Goal: Use online tool/utility: Utilize a website feature to perform a specific function

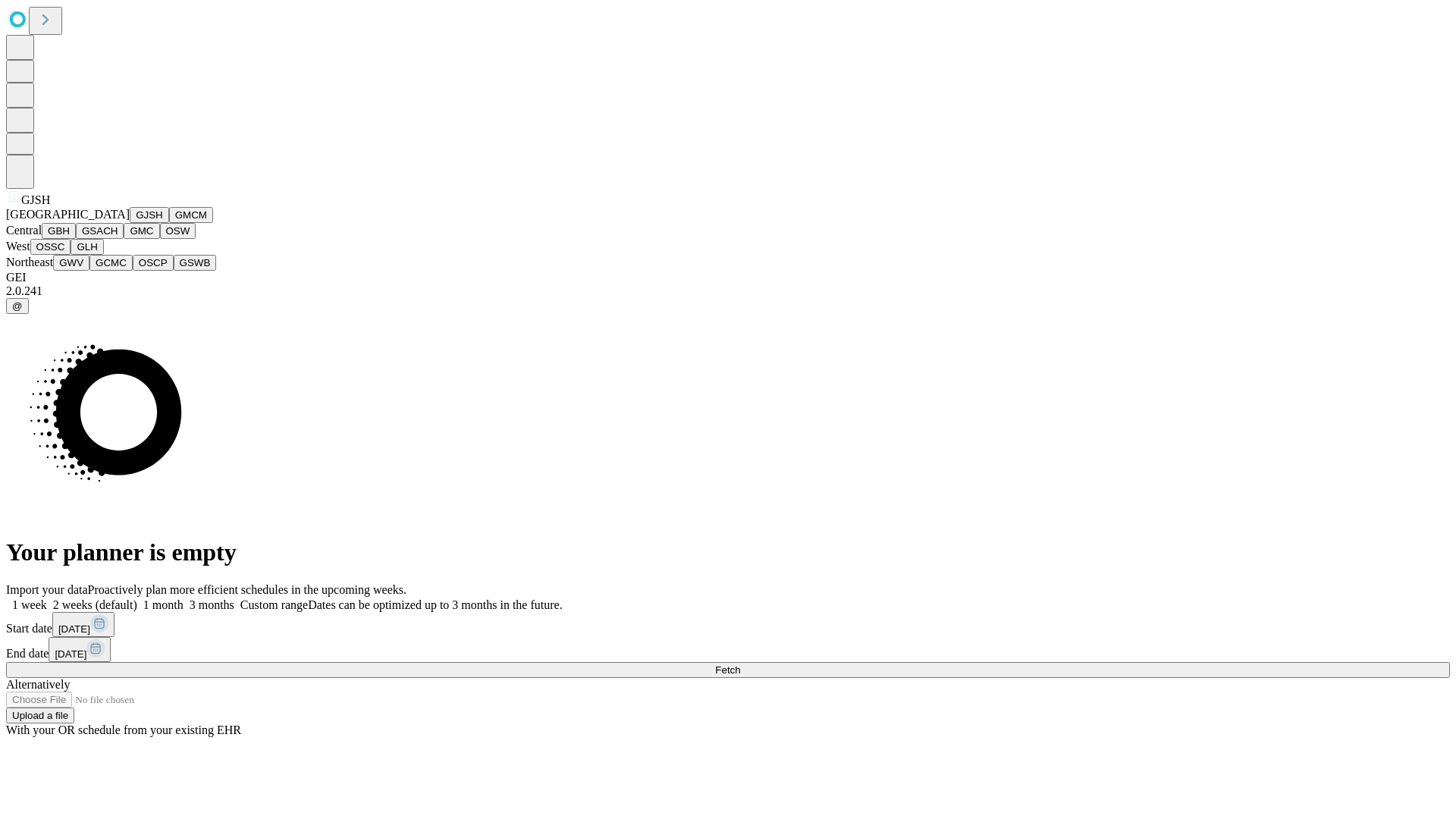
click at [130, 223] on button "GJSH" at bounding box center [149, 215] width 40 height 16
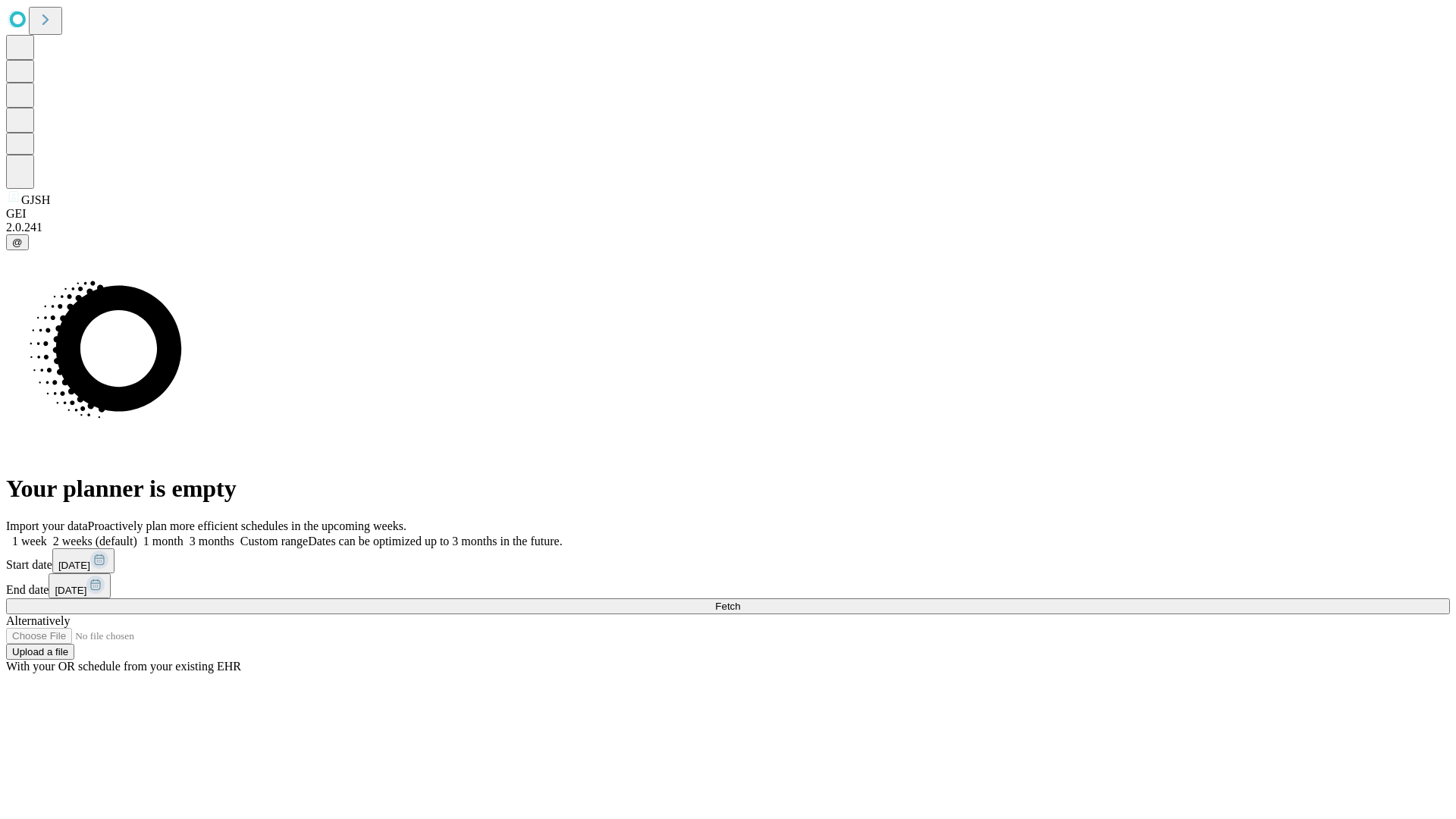
click at [183, 534] on label "1 month" at bounding box center [160, 540] width 46 height 13
click at [740, 601] on span "Fetch" at bounding box center [727, 606] width 25 height 11
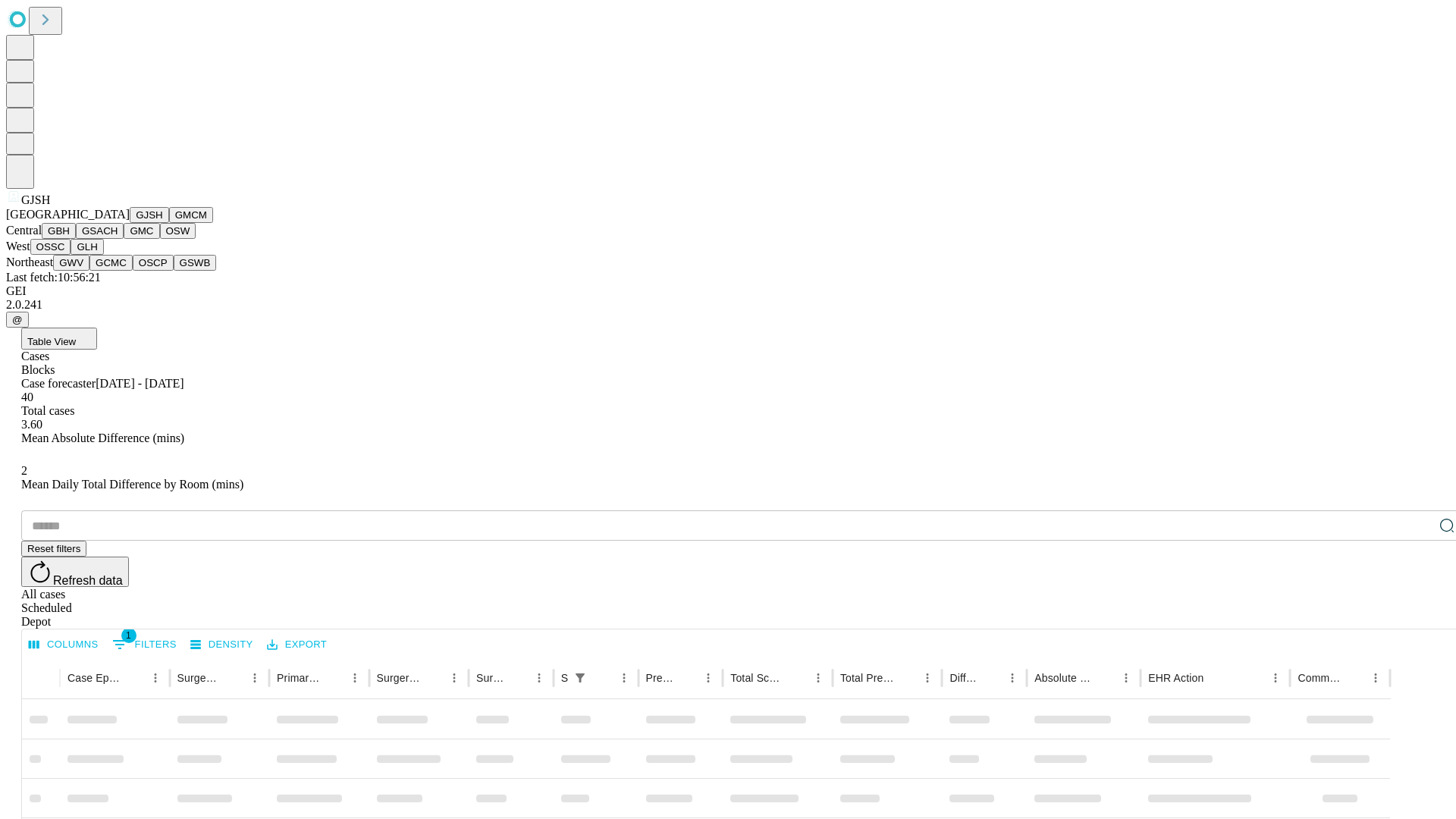
click at [169, 223] on button "GMCM" at bounding box center [191, 215] width 44 height 16
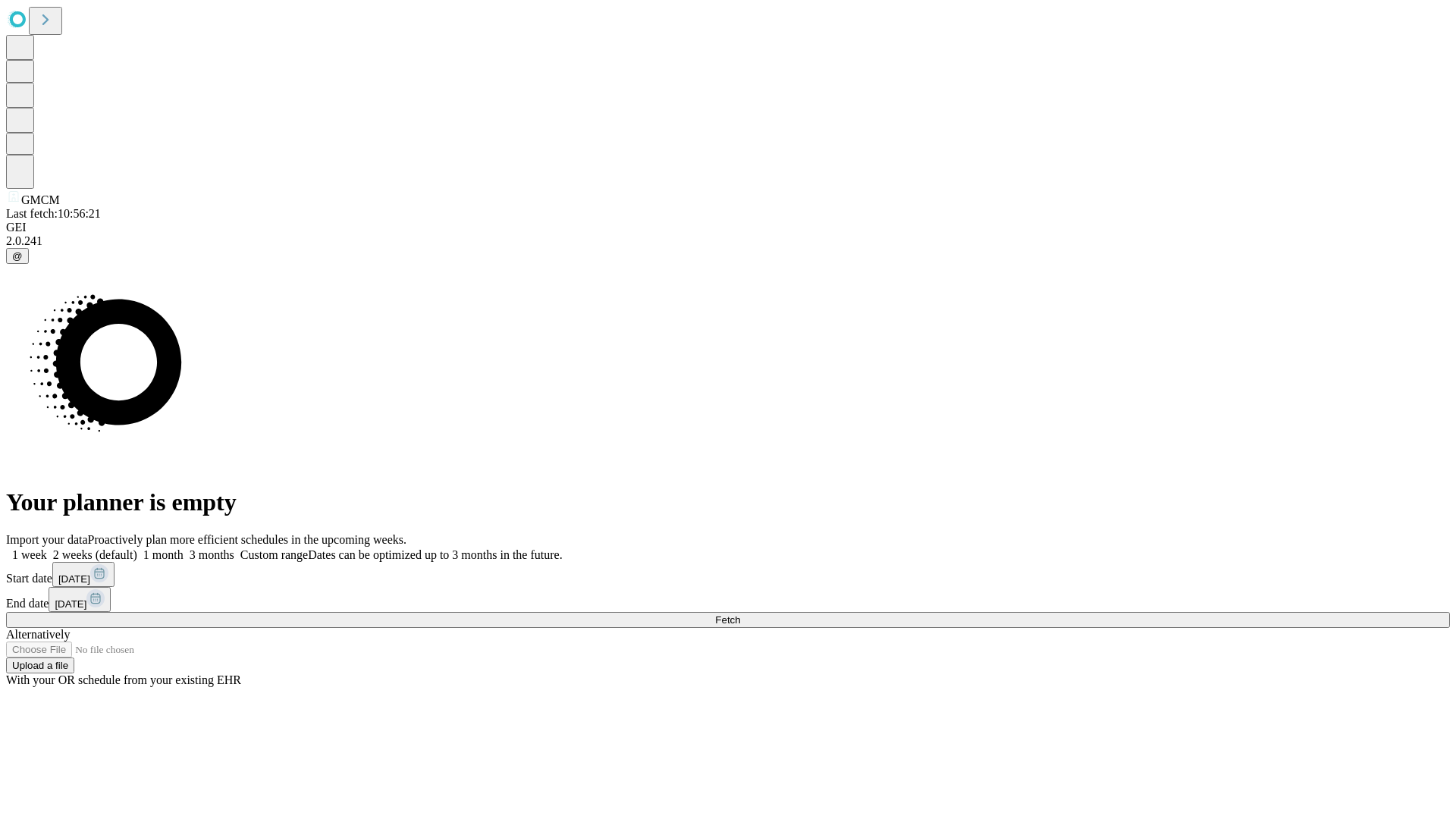
click at [183, 548] on label "1 month" at bounding box center [160, 555] width 46 height 13
click at [740, 614] on span "Fetch" at bounding box center [727, 619] width 25 height 11
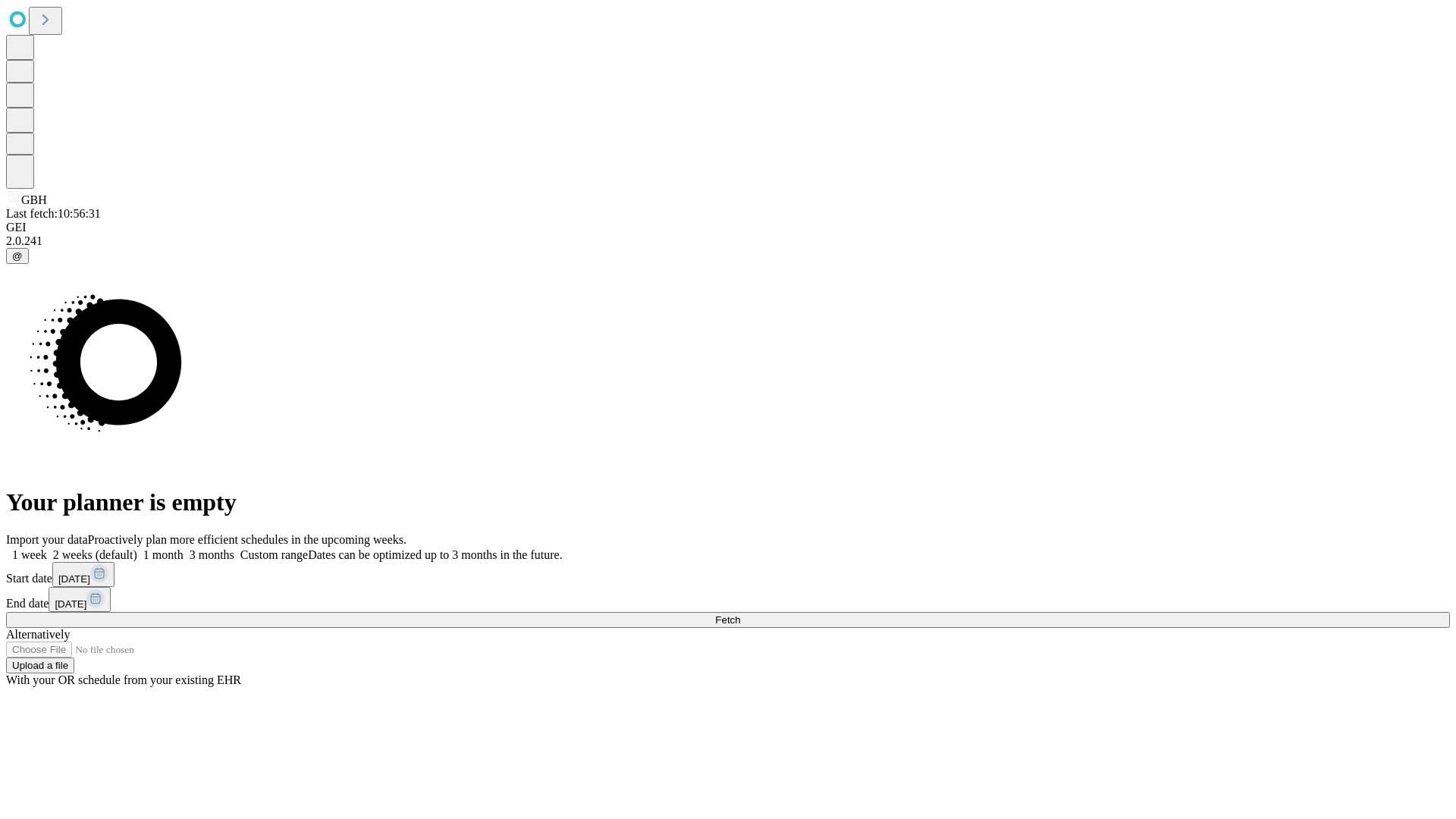
click at [183, 548] on label "1 month" at bounding box center [160, 555] width 46 height 13
click at [740, 614] on span "Fetch" at bounding box center [727, 619] width 25 height 11
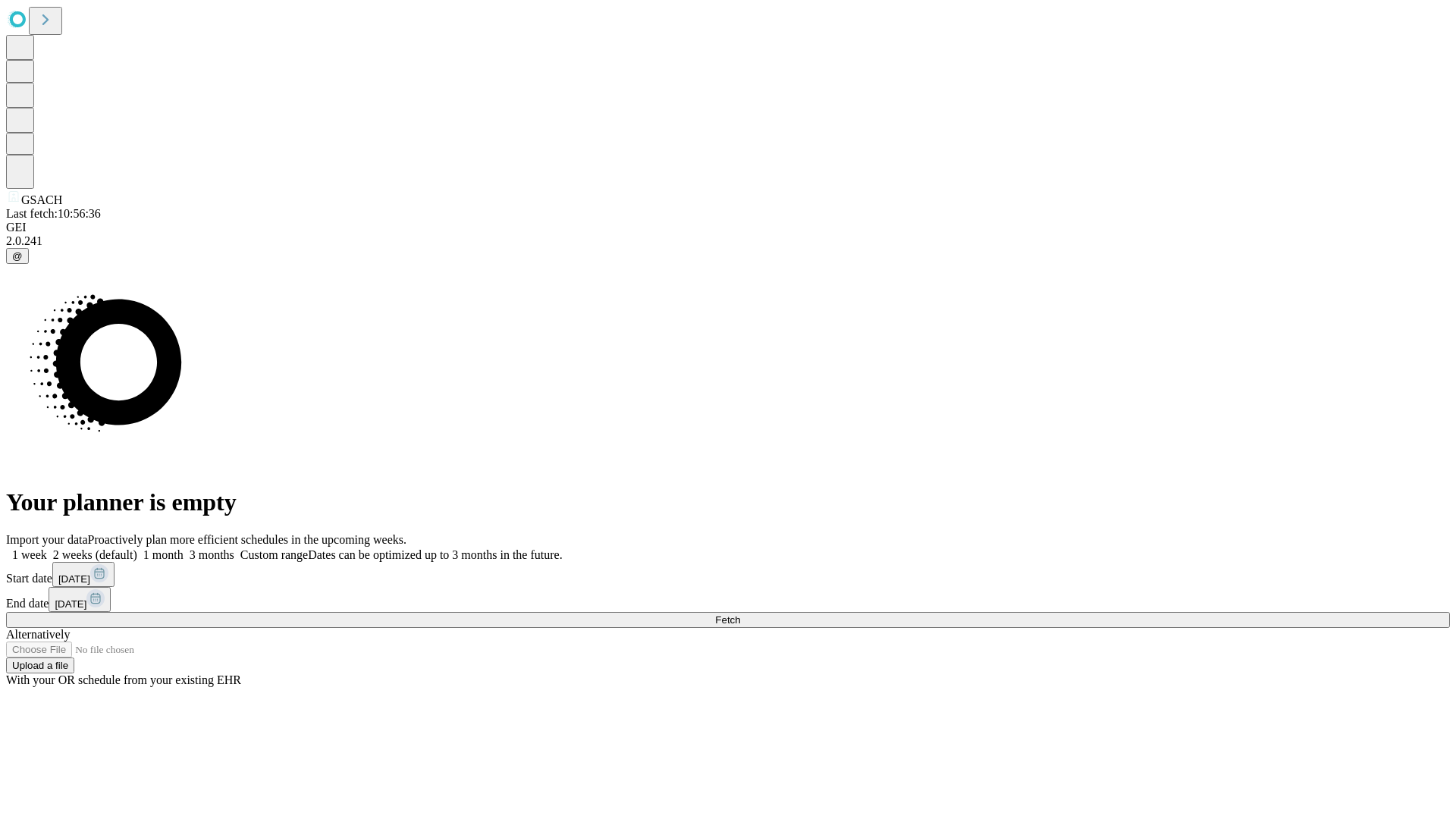
click at [183, 548] on label "1 month" at bounding box center [160, 555] width 46 height 13
click at [740, 614] on span "Fetch" at bounding box center [727, 619] width 25 height 11
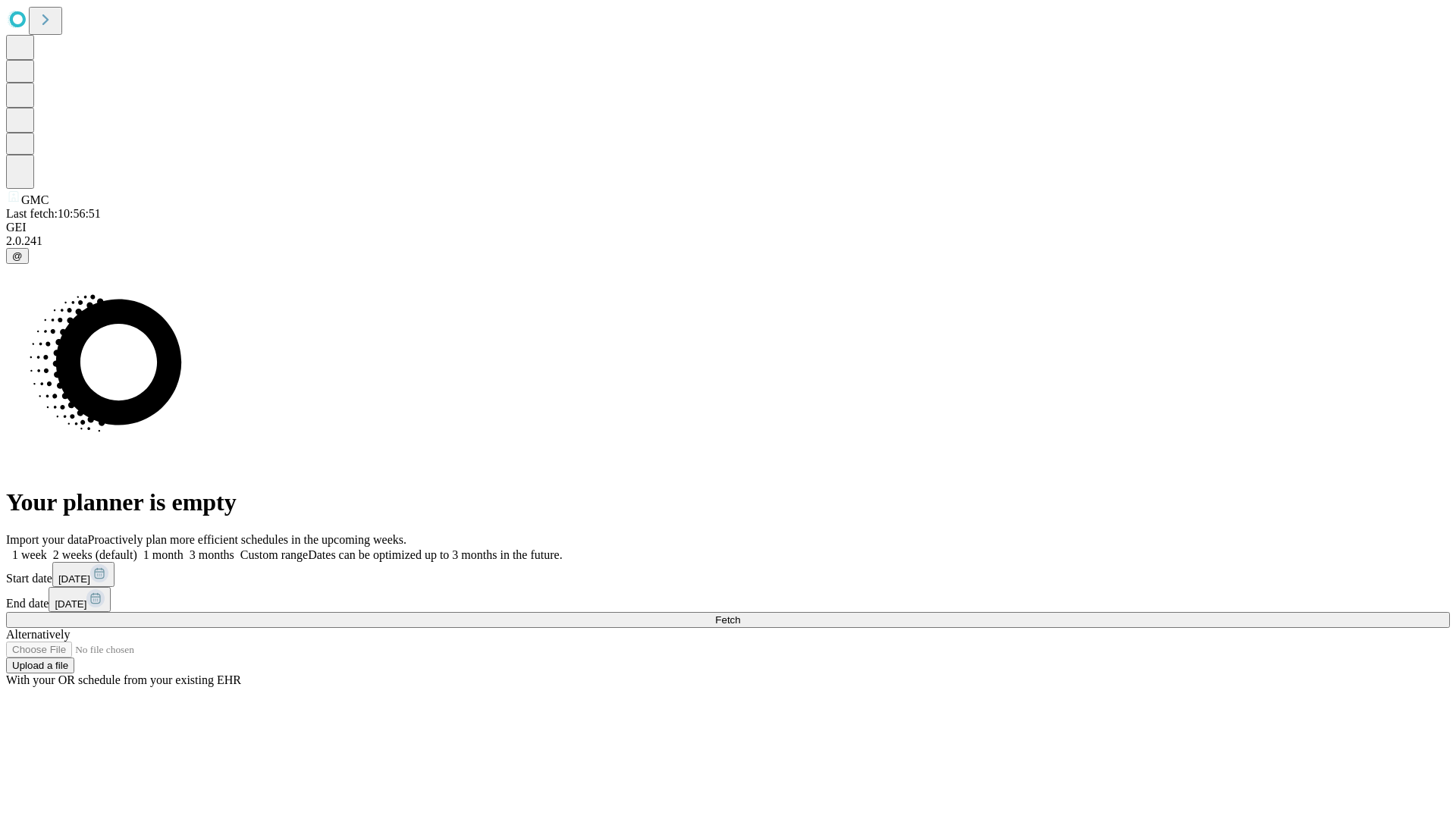
click at [183, 548] on label "1 month" at bounding box center [160, 555] width 46 height 13
click at [740, 614] on span "Fetch" at bounding box center [727, 619] width 25 height 11
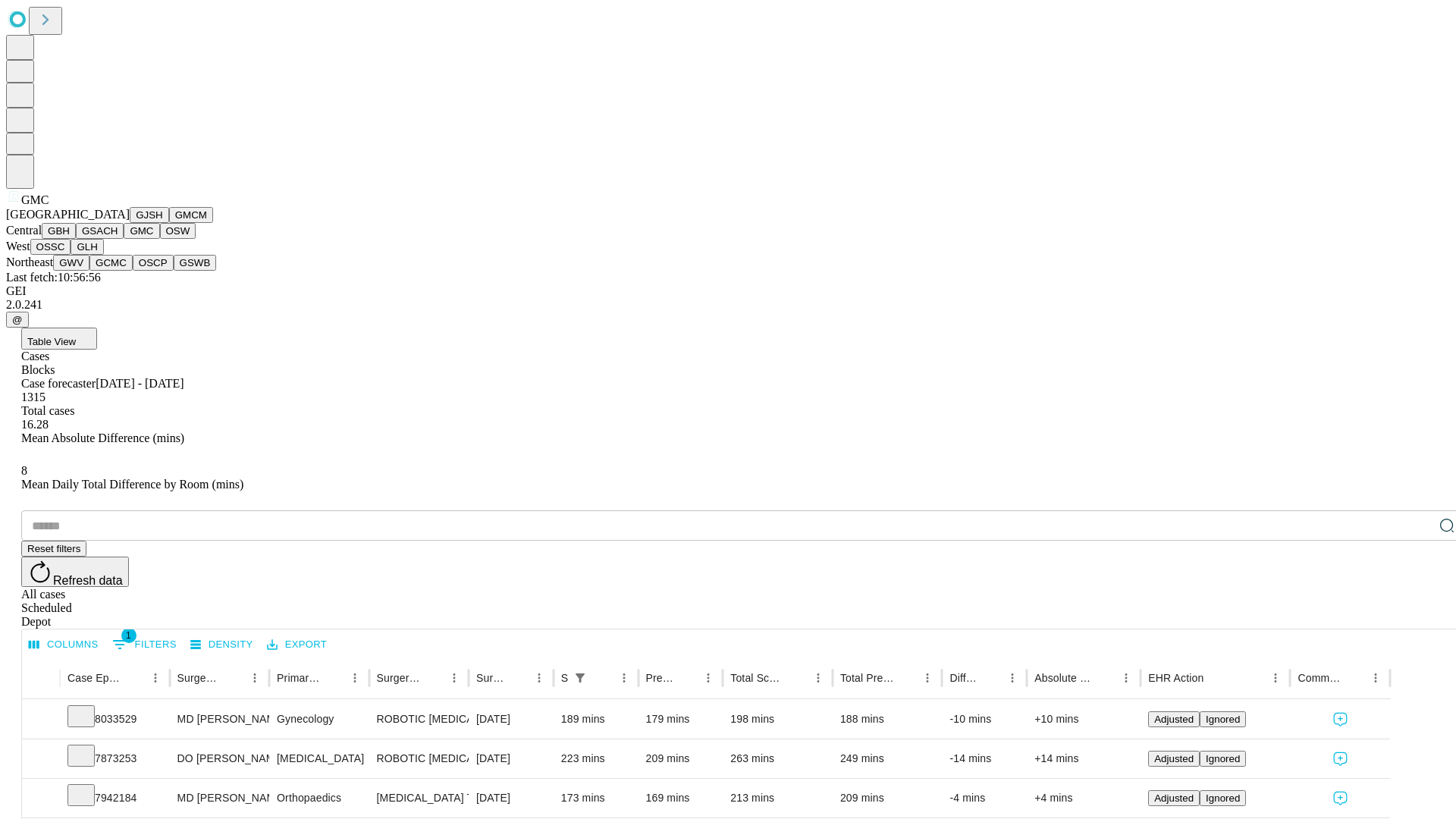
click at [160, 239] on button "OSW" at bounding box center [178, 231] width 36 height 16
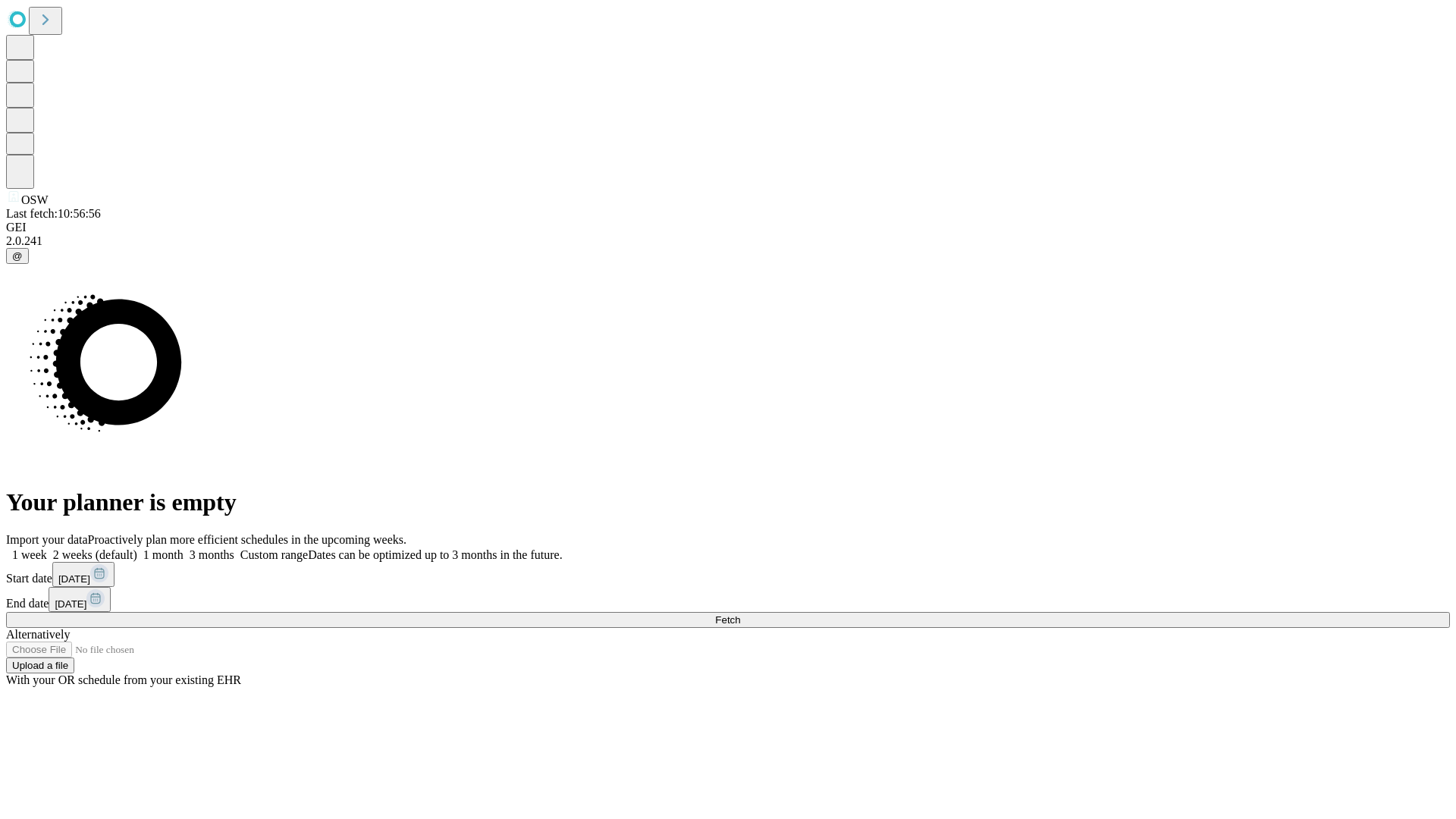
click at [183, 548] on label "1 month" at bounding box center [160, 555] width 46 height 13
click at [740, 614] on span "Fetch" at bounding box center [727, 619] width 25 height 11
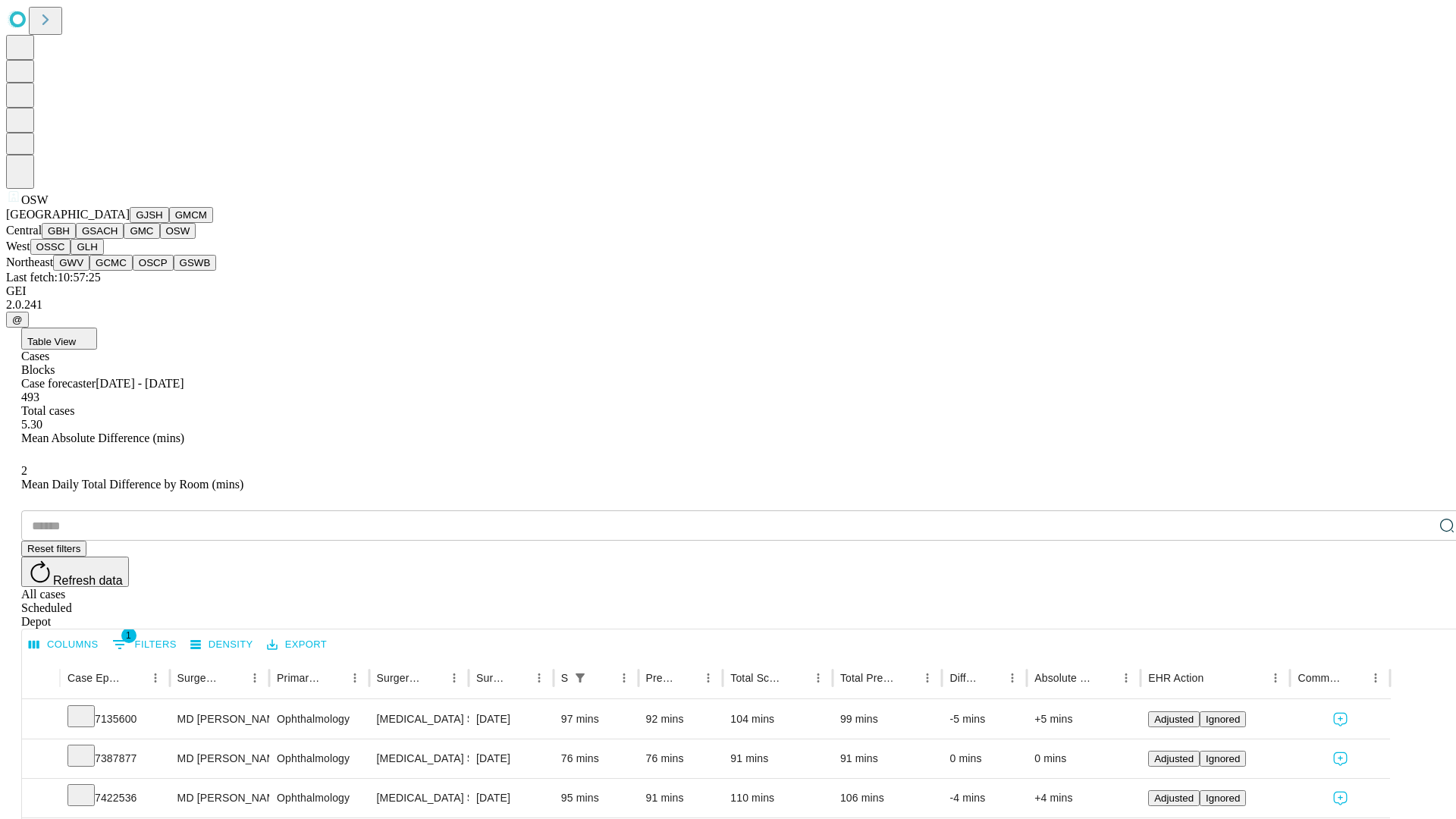
click at [72, 255] on button "OSSC" at bounding box center [50, 247] width 41 height 16
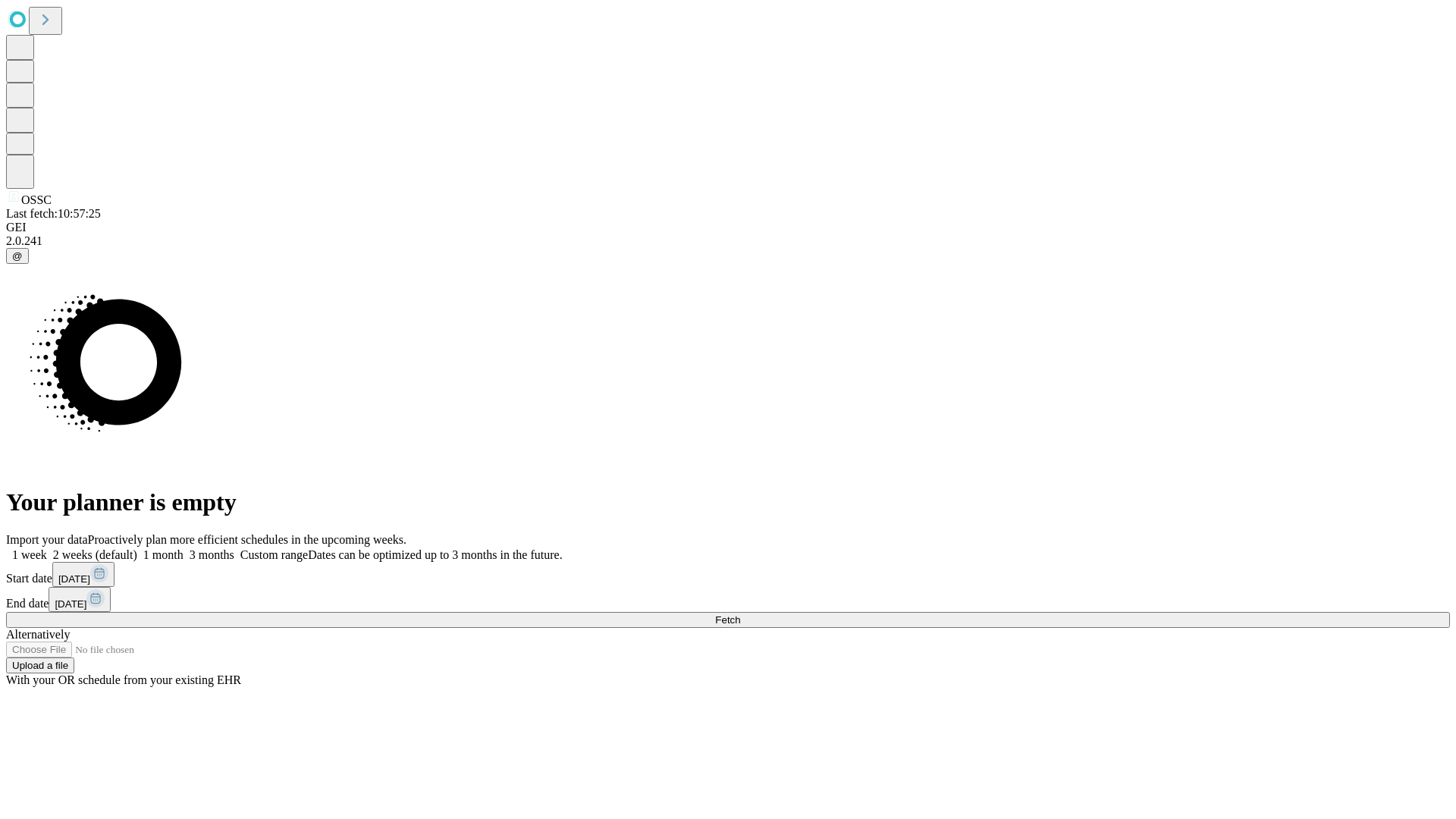
click at [183, 548] on label "1 month" at bounding box center [160, 555] width 46 height 13
click at [740, 614] on span "Fetch" at bounding box center [727, 619] width 25 height 11
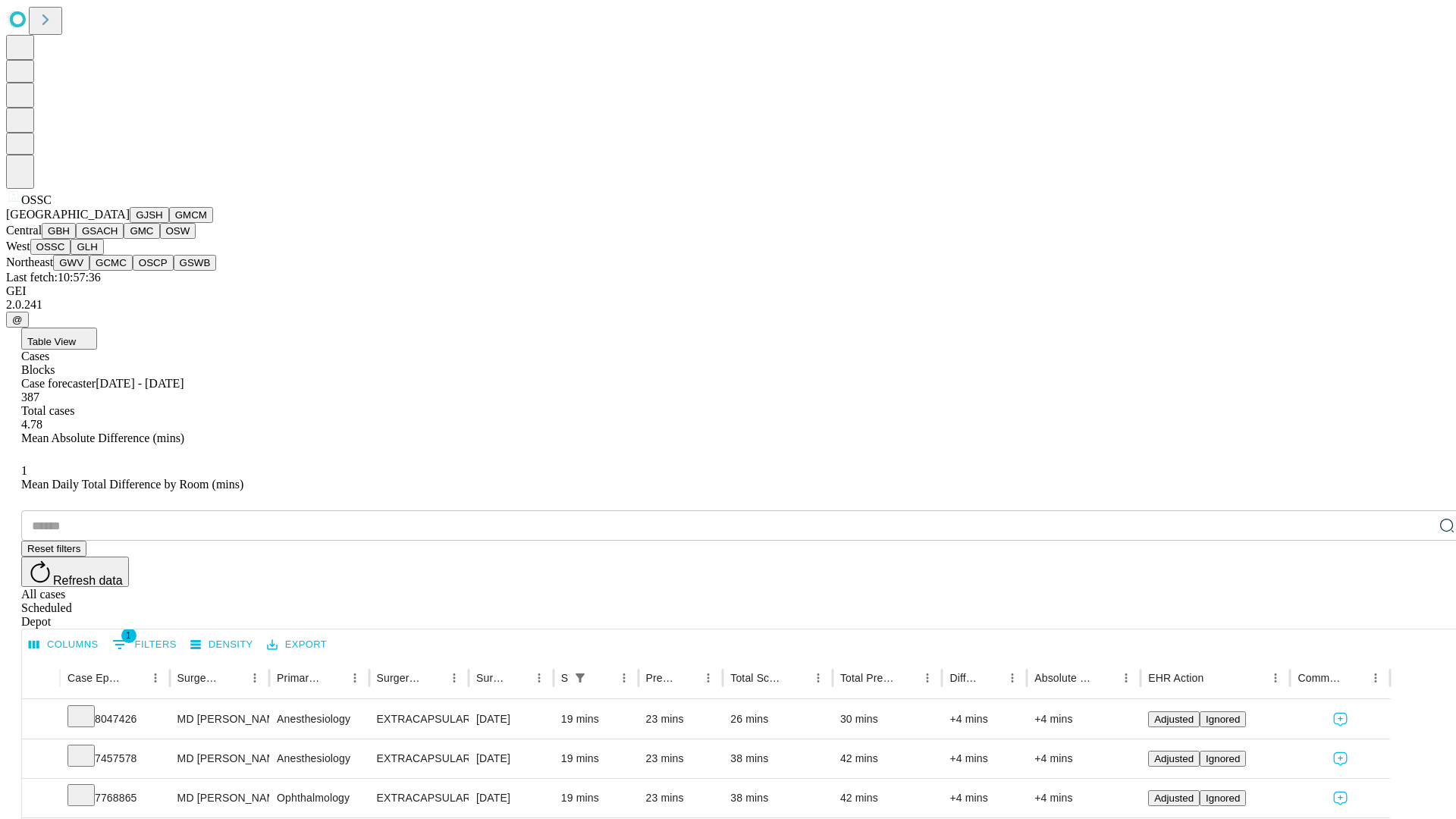
click at [103, 255] on button "GLH" at bounding box center [87, 247] width 33 height 16
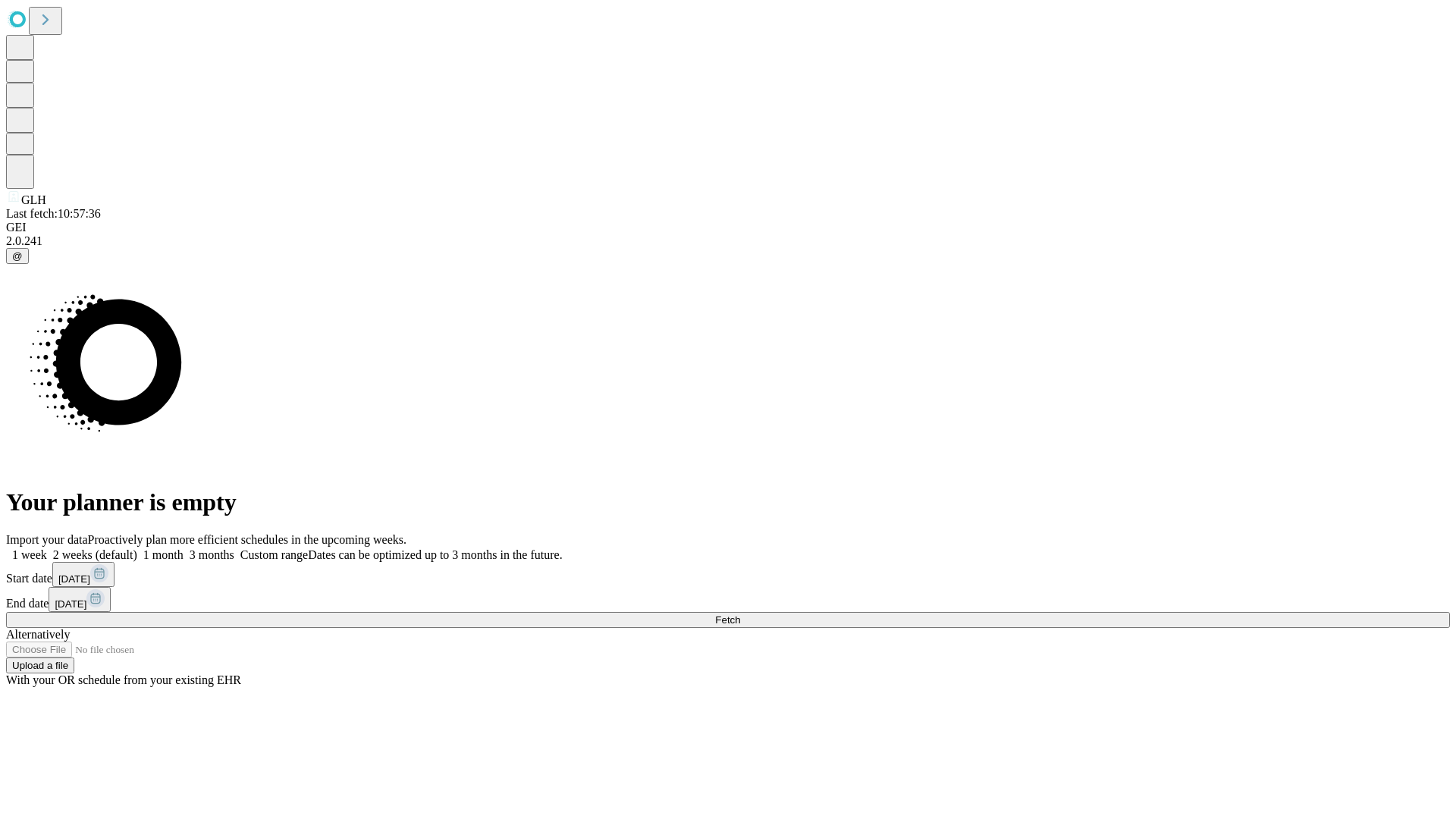
click at [183, 548] on label "1 month" at bounding box center [160, 555] width 46 height 13
click at [740, 614] on span "Fetch" at bounding box center [727, 619] width 25 height 11
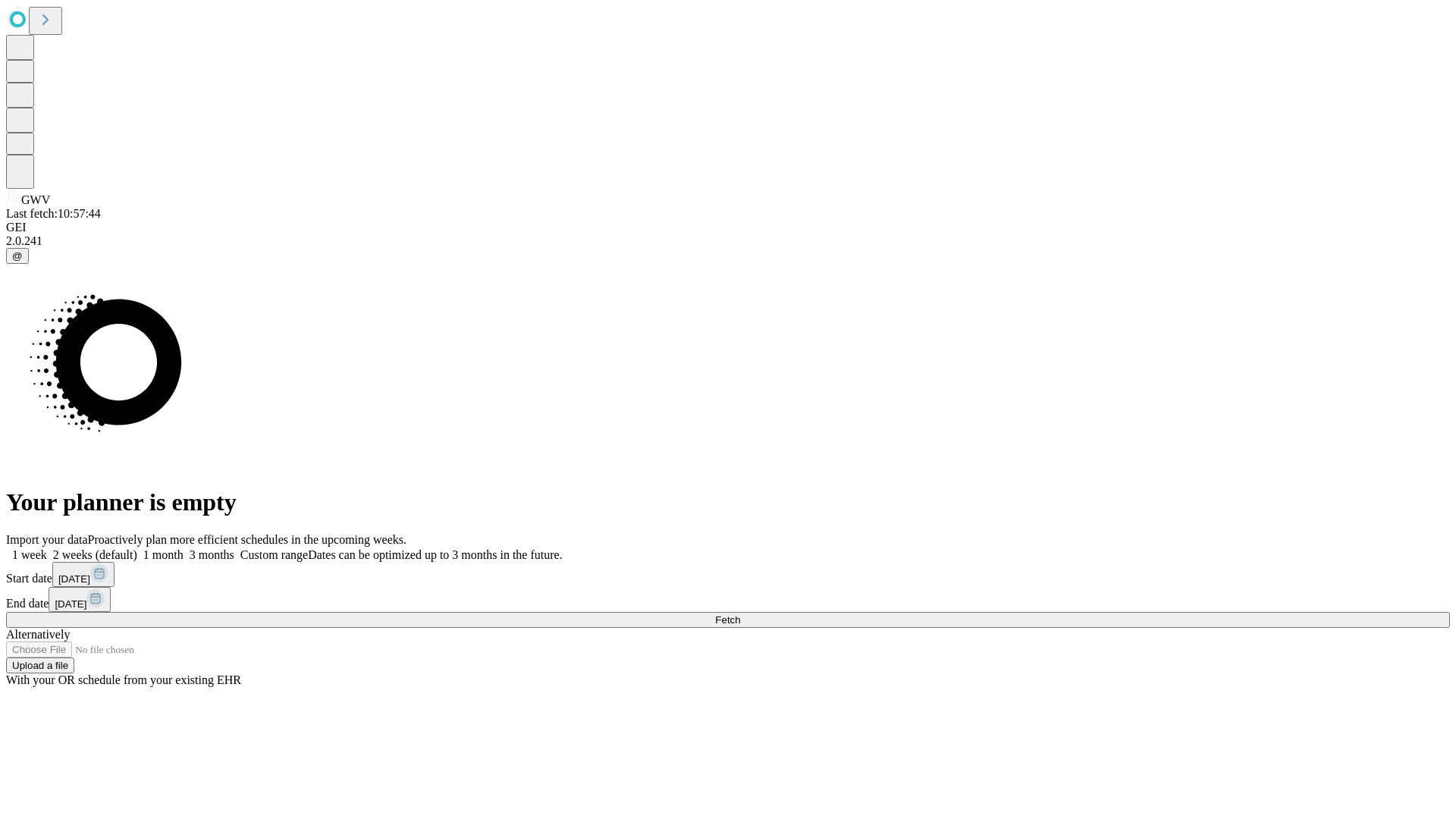
click at [183, 548] on label "1 month" at bounding box center [160, 555] width 46 height 13
click at [740, 614] on span "Fetch" at bounding box center [727, 619] width 25 height 11
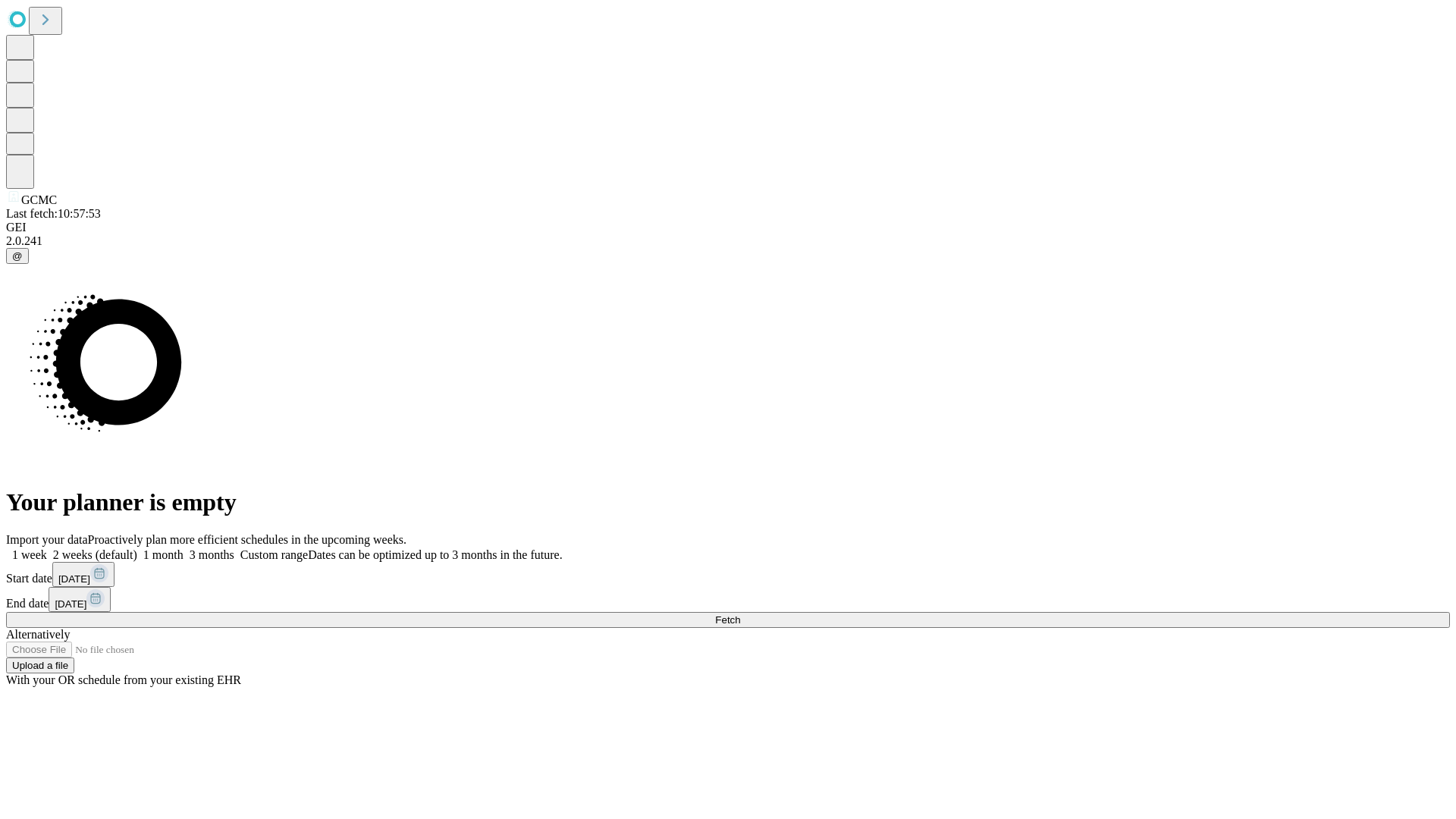
click at [183, 548] on label "1 month" at bounding box center [160, 555] width 46 height 13
click at [740, 614] on span "Fetch" at bounding box center [727, 619] width 25 height 11
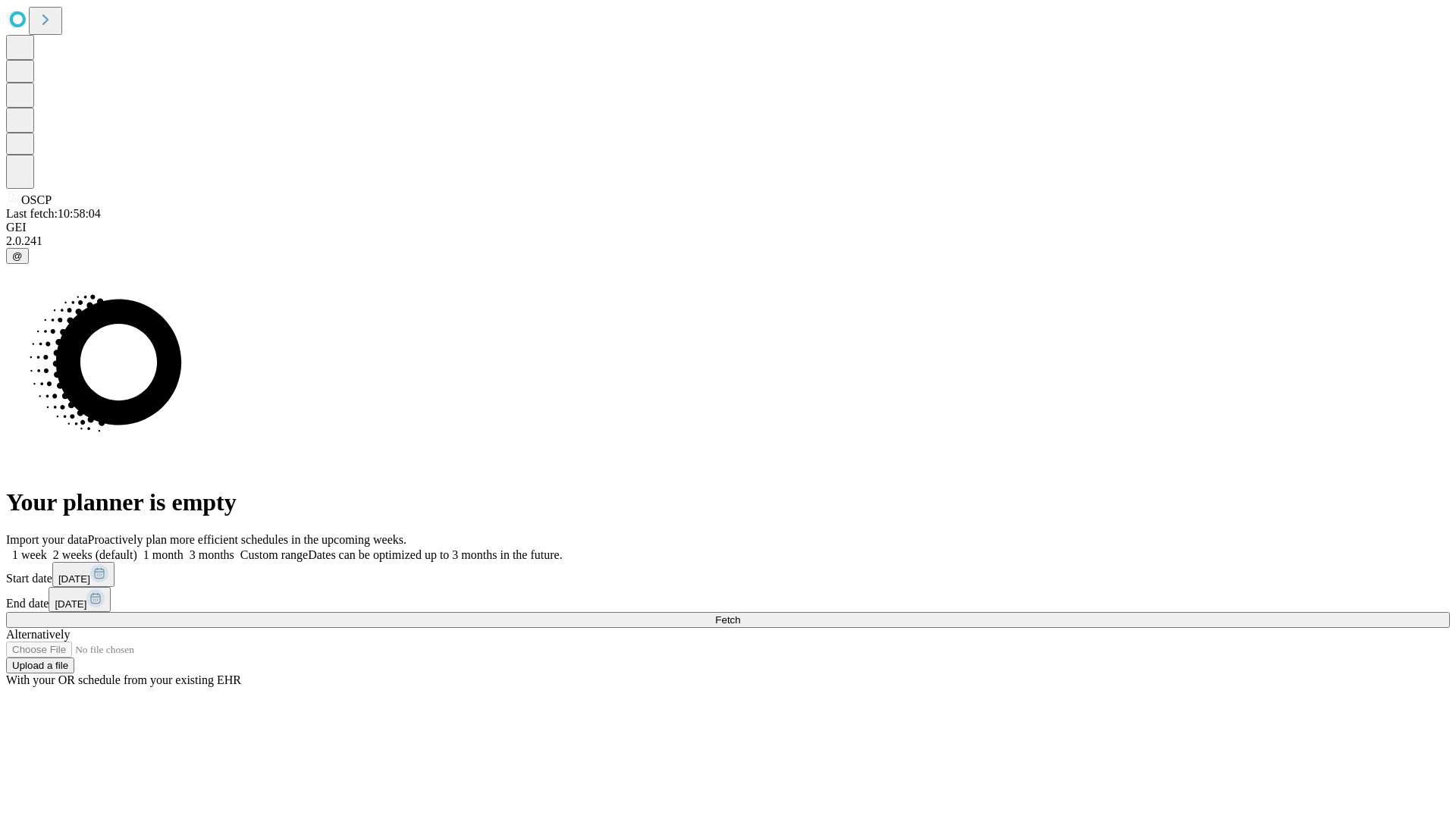
click at [740, 614] on span "Fetch" at bounding box center [727, 619] width 25 height 11
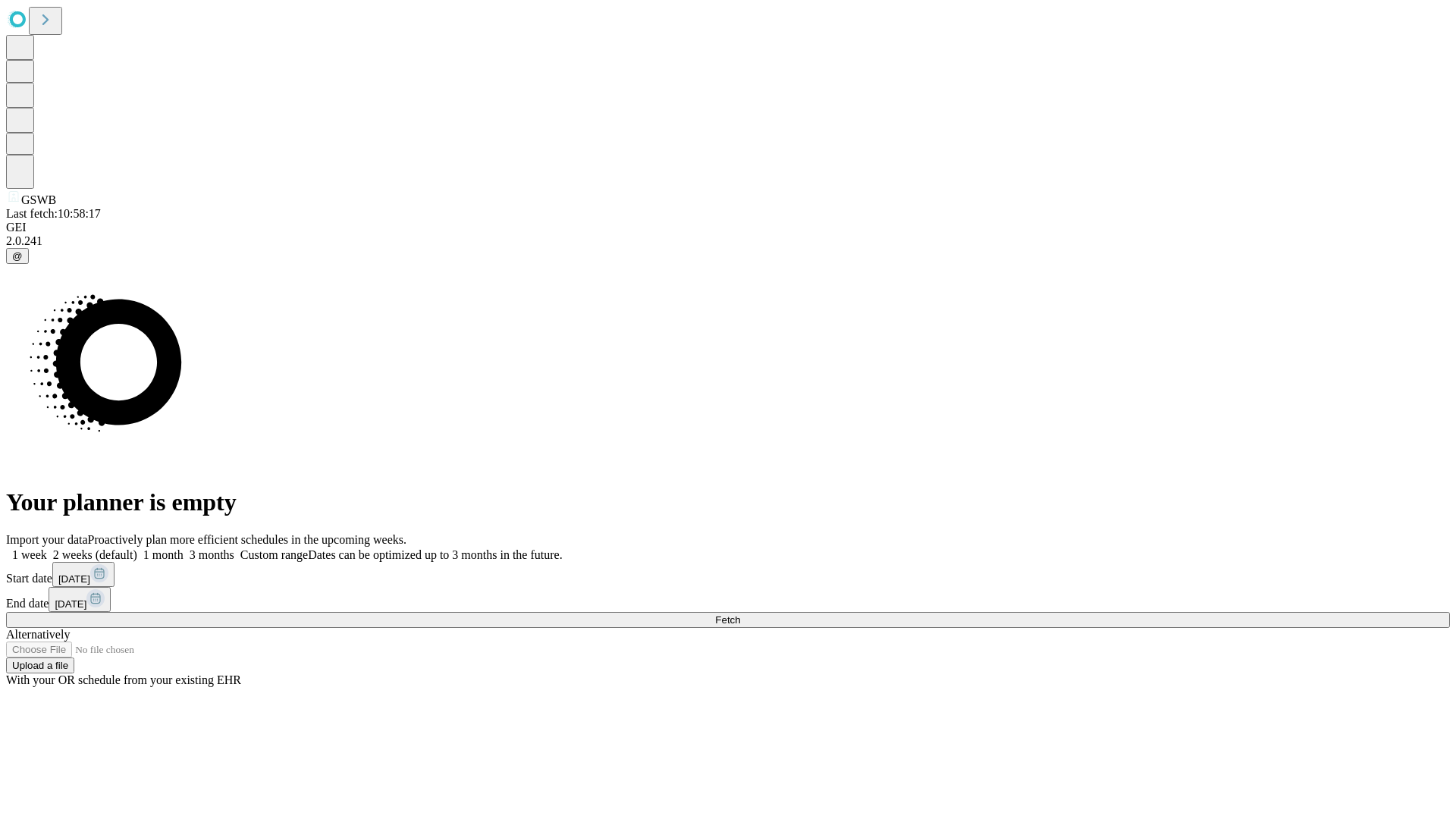
click at [183, 548] on label "1 month" at bounding box center [160, 555] width 46 height 13
click at [740, 614] on span "Fetch" at bounding box center [727, 619] width 25 height 11
